Goal: Complete application form

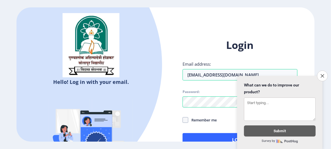
click at [147, 118] on div at bounding box center [29, 64] width 265 height 265
click at [323, 74] on icon "Close survey" at bounding box center [322, 76] width 4 height 4
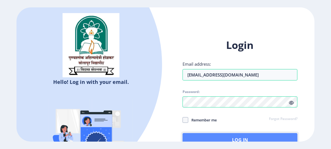
click at [222, 134] on button "Log In" at bounding box center [240, 140] width 115 height 14
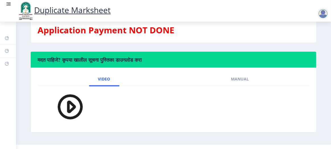
scroll to position [162, 0]
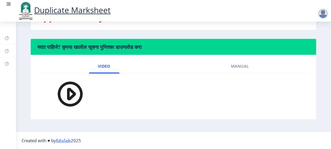
click at [72, 97] on img at bounding box center [67, 94] width 40 height 33
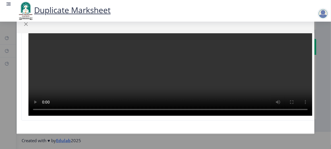
scroll to position [0, 0]
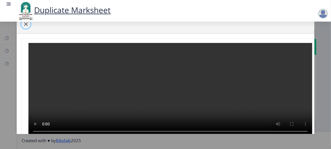
click at [27, 25] on span "button" at bounding box center [26, 24] width 5 height 5
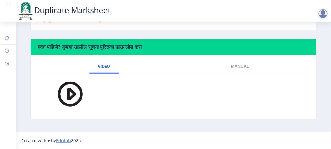
click at [4, 36] on link "Dashboard" at bounding box center [8, 38] width 16 height 13
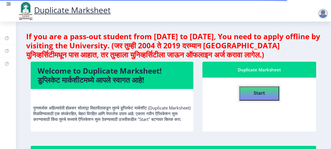
click at [260, 90] on b "Start" at bounding box center [259, 93] width 11 height 6
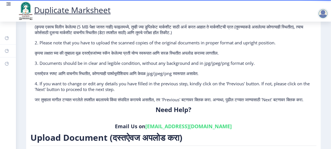
scroll to position [146, 0]
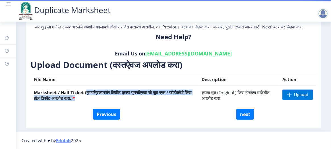
drag, startPoint x: 86, startPoint y: 88, endPoint x: 165, endPoint y: 98, distance: 79.2
click at [165, 98] on th "Marksheet / Hall Ticket (गुणपत्रिका/हॉल तिकीट कृपया गुणपत्रिका ची मूळ प्रत / फो…" at bounding box center [114, 95] width 168 height 18
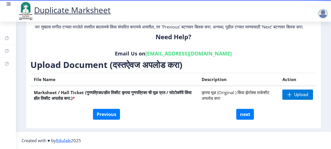
click at [153, 124] on div "Instructions (सूचना) 1. Kindly upload in a single merged file (Not more than 5 …" at bounding box center [173, 20] width 289 height 212
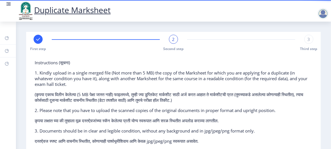
click at [173, 41] on span "2" at bounding box center [173, 39] width 3 height 6
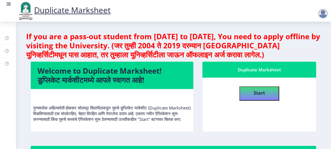
click at [330, 11] on div at bounding box center [324, 13] width 14 height 11
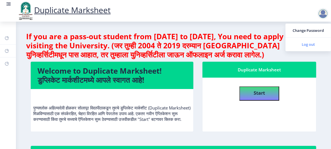
click at [306, 41] on span "Log out" at bounding box center [308, 44] width 36 height 7
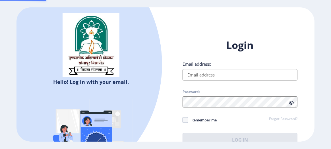
type input "[EMAIL_ADDRESS][DOMAIN_NAME]"
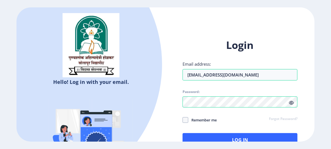
click at [298, 67] on div "Login Email address: [EMAIL_ADDRESS][DOMAIN_NAME] Password: Remember me Forgot …" at bounding box center [240, 97] width 149 height 135
